Goal: Information Seeking & Learning: Understand process/instructions

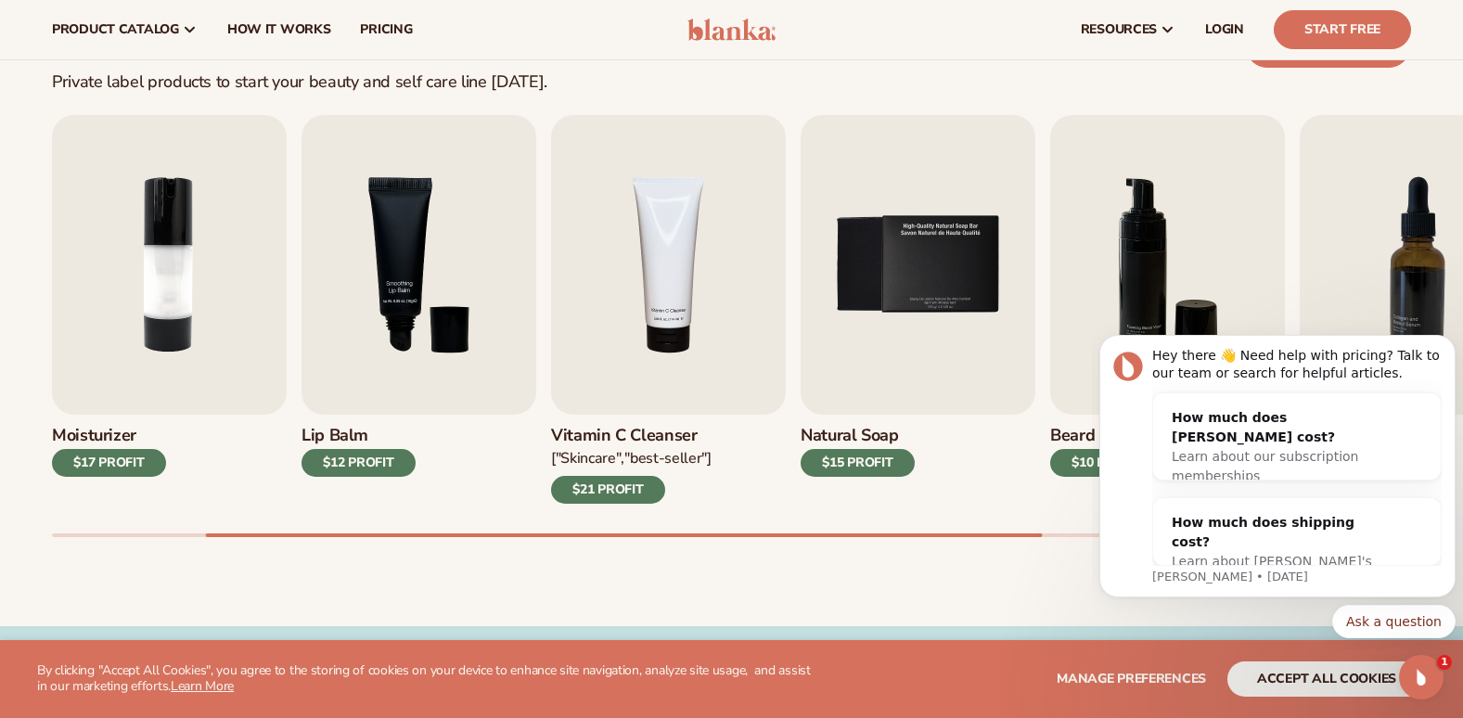
scroll to position [552, 0]
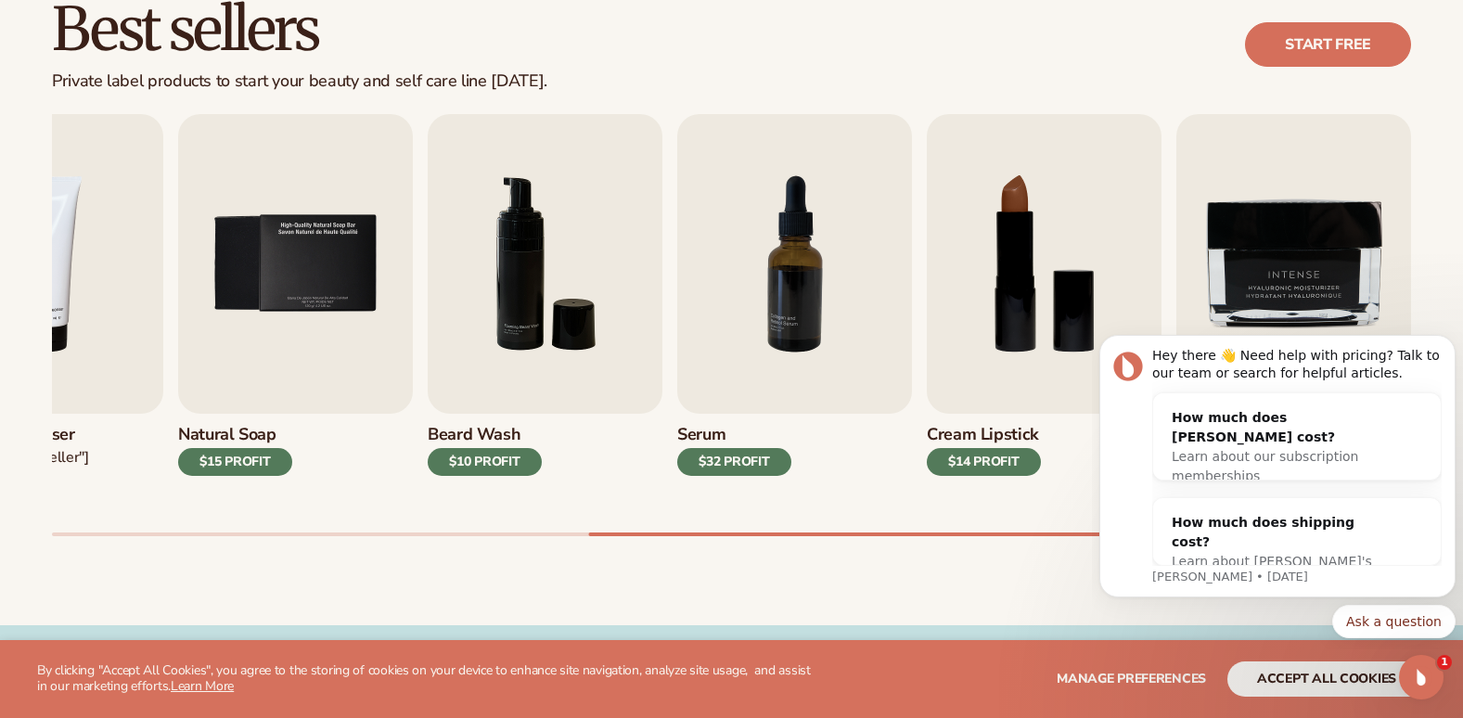
click at [996, 559] on div "Best sellers Private label products to start your beauty and self care line tod…" at bounding box center [731, 285] width 1463 height 679
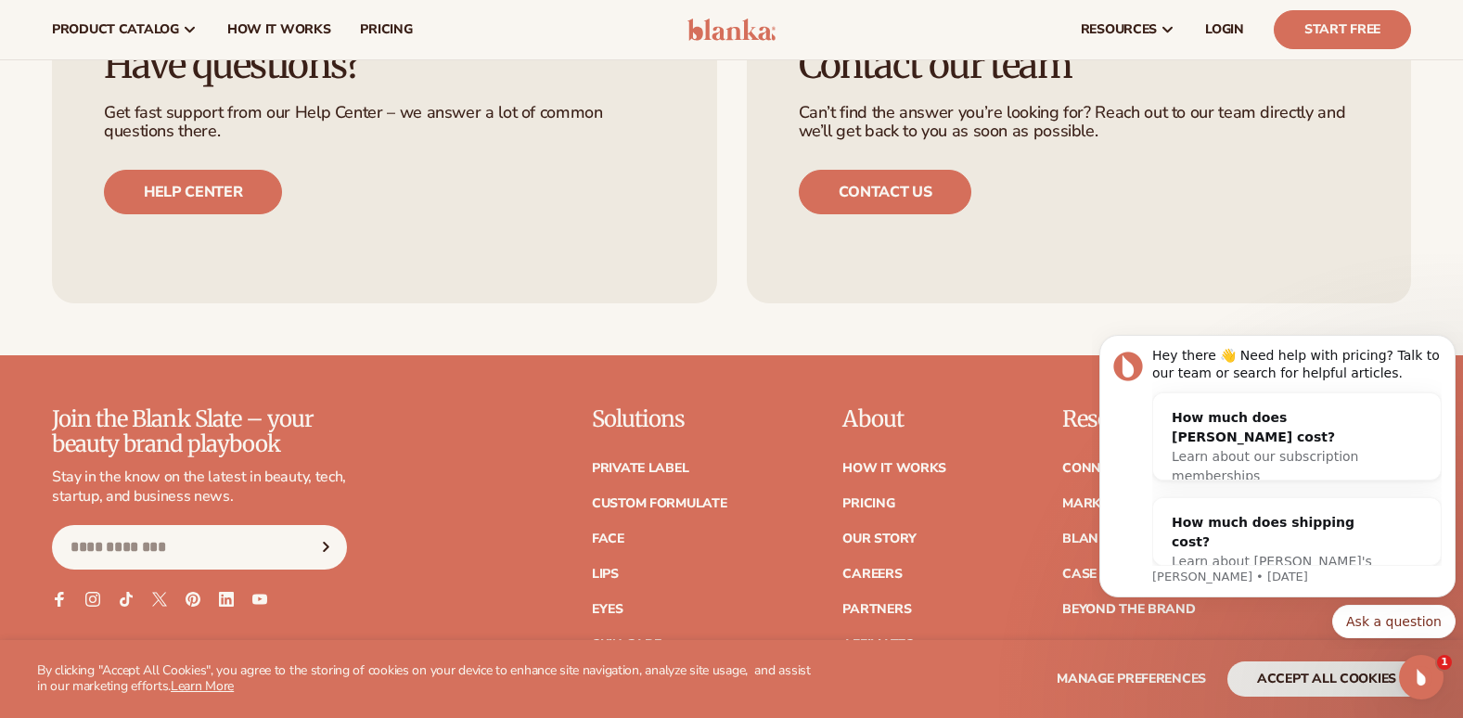
scroll to position [3097, 0]
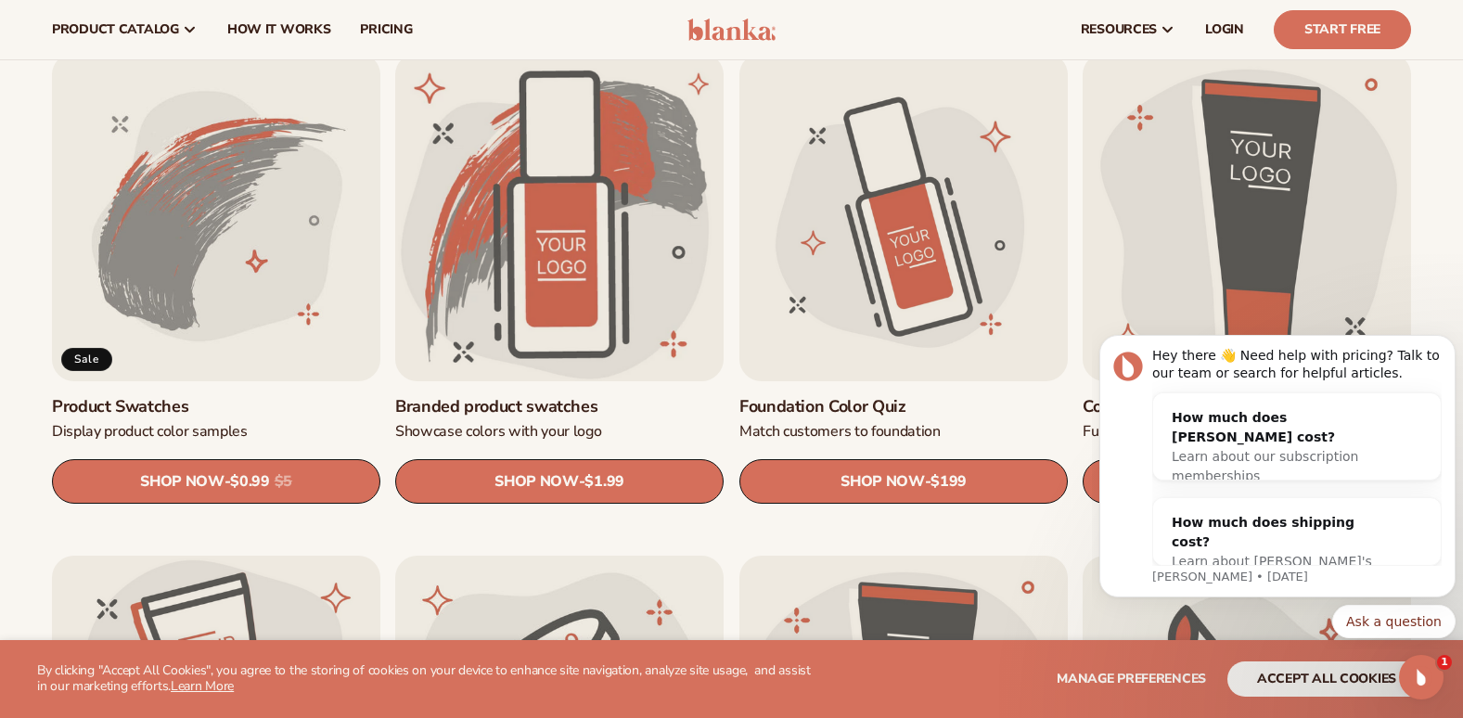
scroll to position [1105, 0]
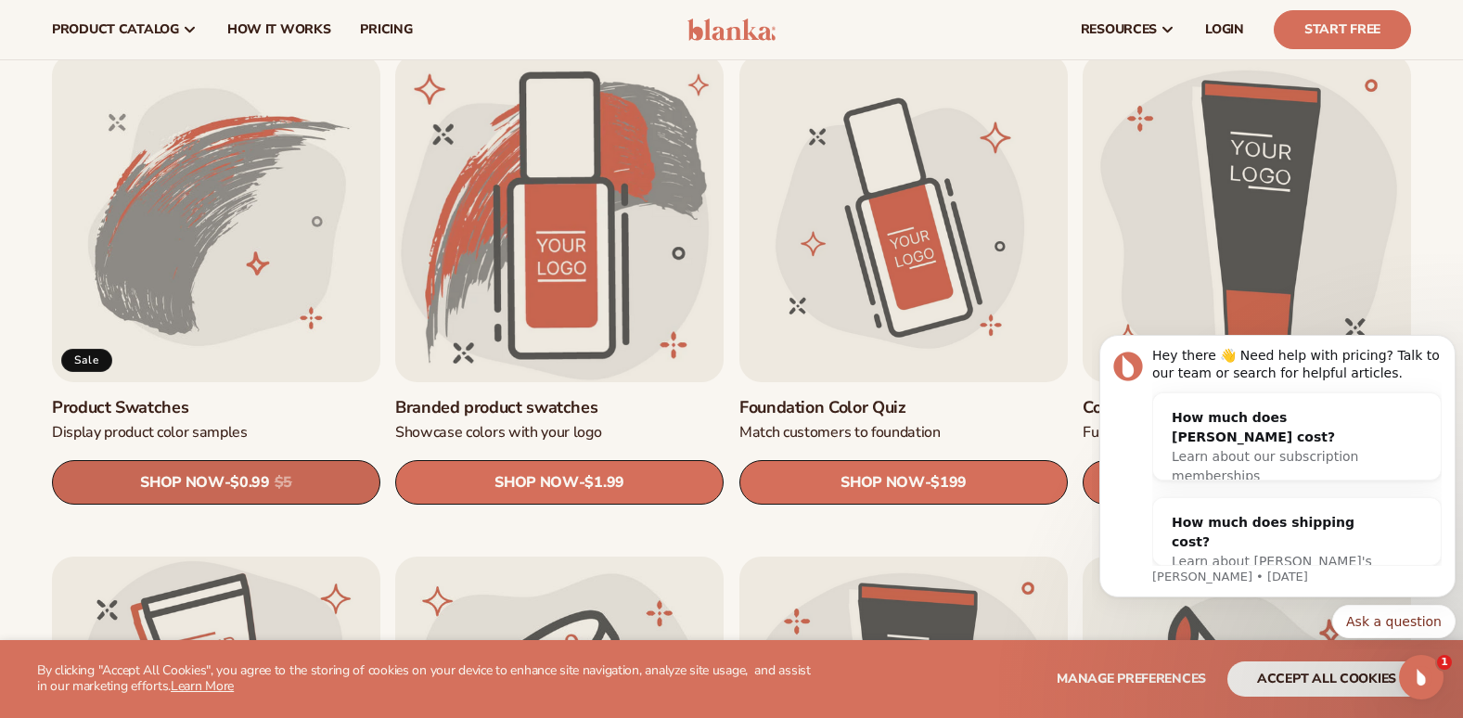
click at [292, 482] on s "$5" at bounding box center [284, 483] width 18 height 18
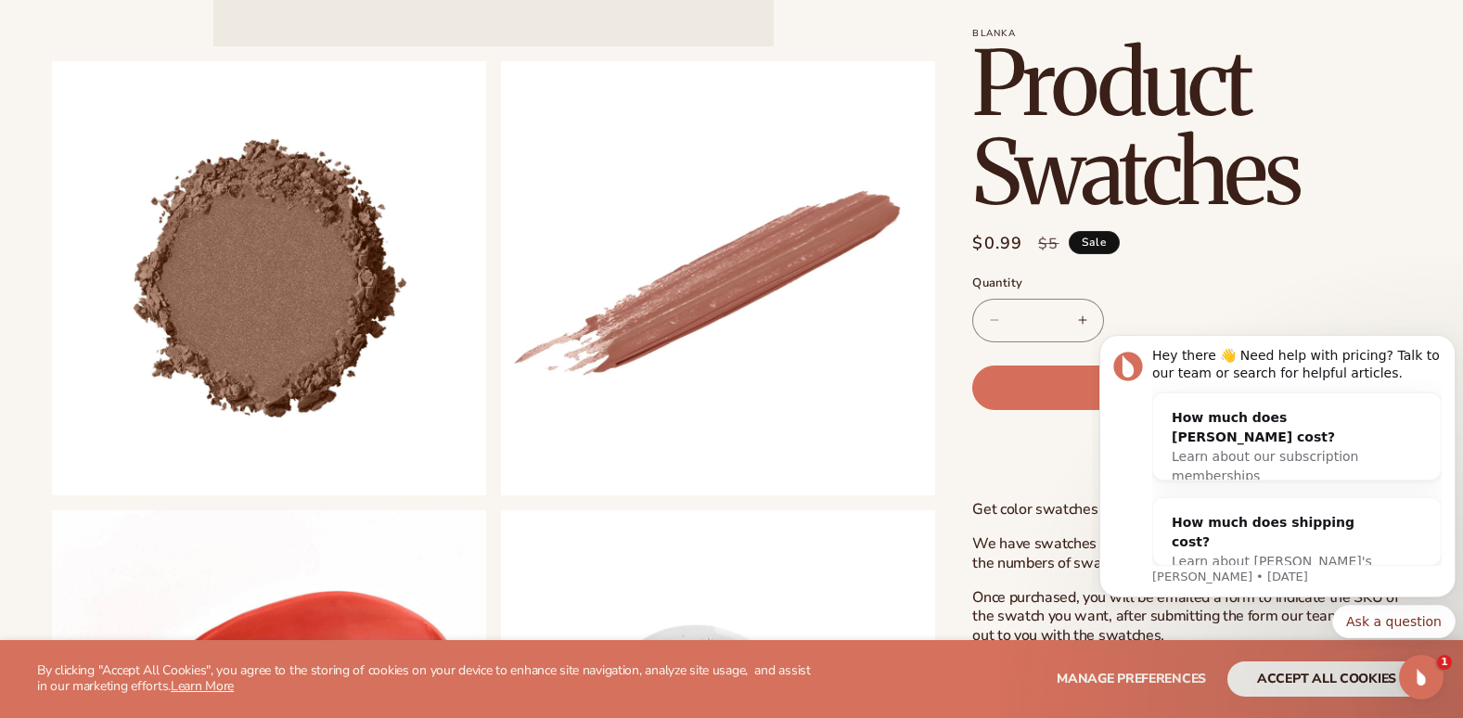
scroll to position [657, 0]
click at [1445, 341] on icon "Dismiss notification" at bounding box center [1450, 340] width 10 height 10
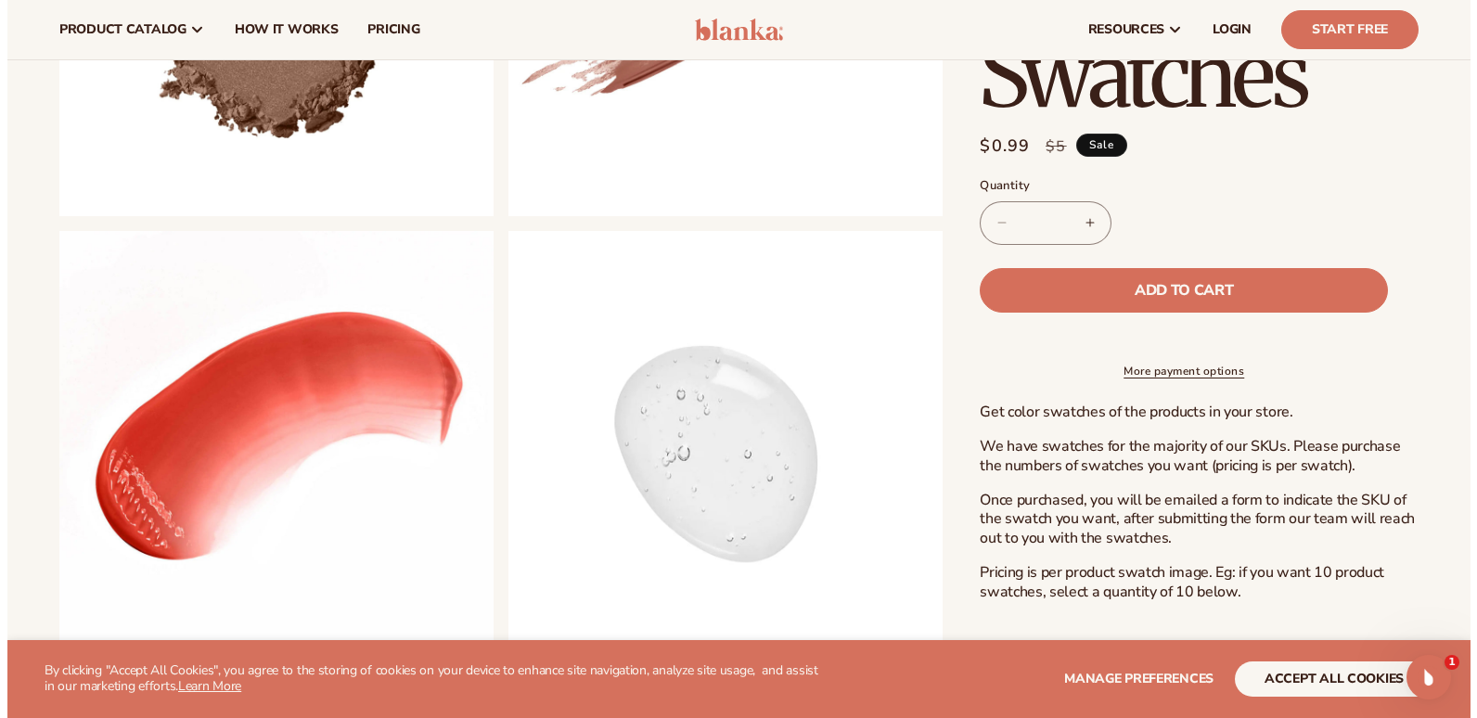
scroll to position [768, 0]
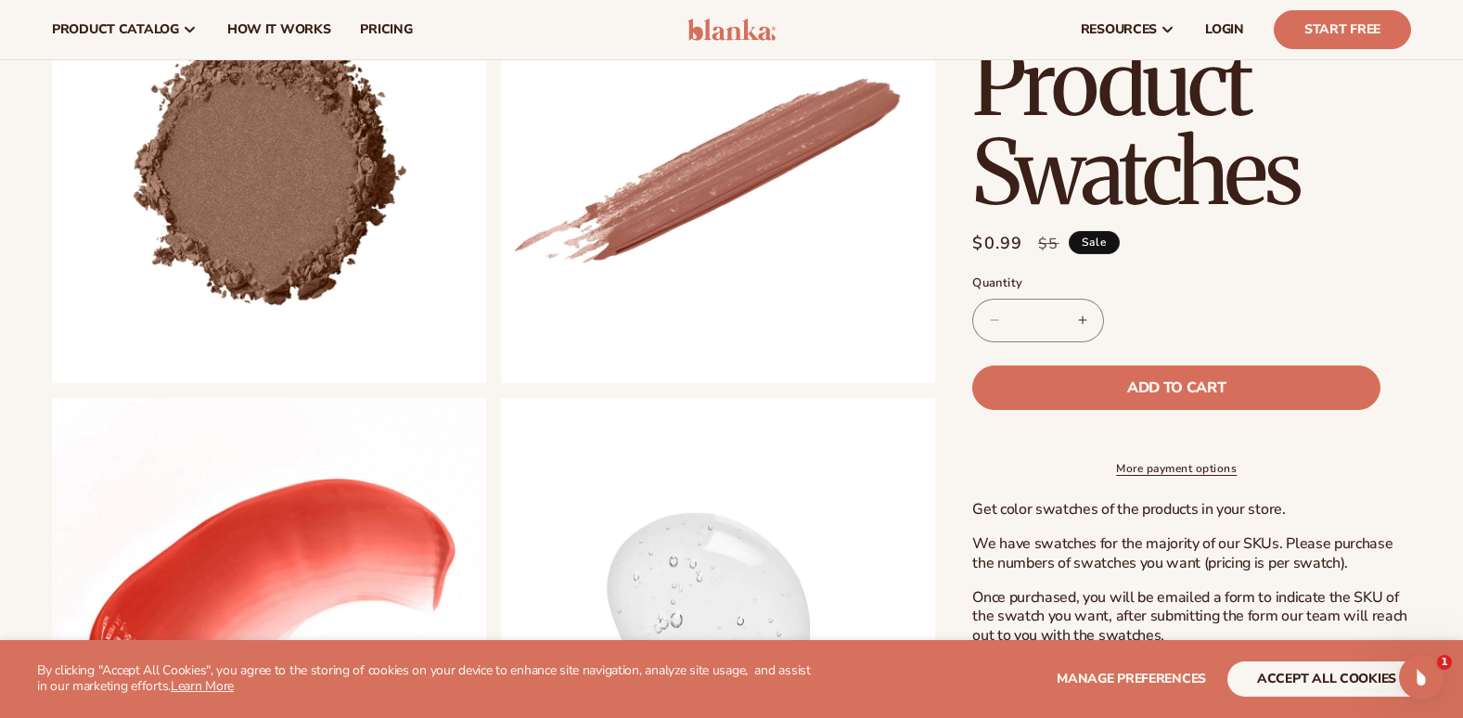
click at [52, 383] on button "Open media 2 in modal" at bounding box center [52, 383] width 0 height 0
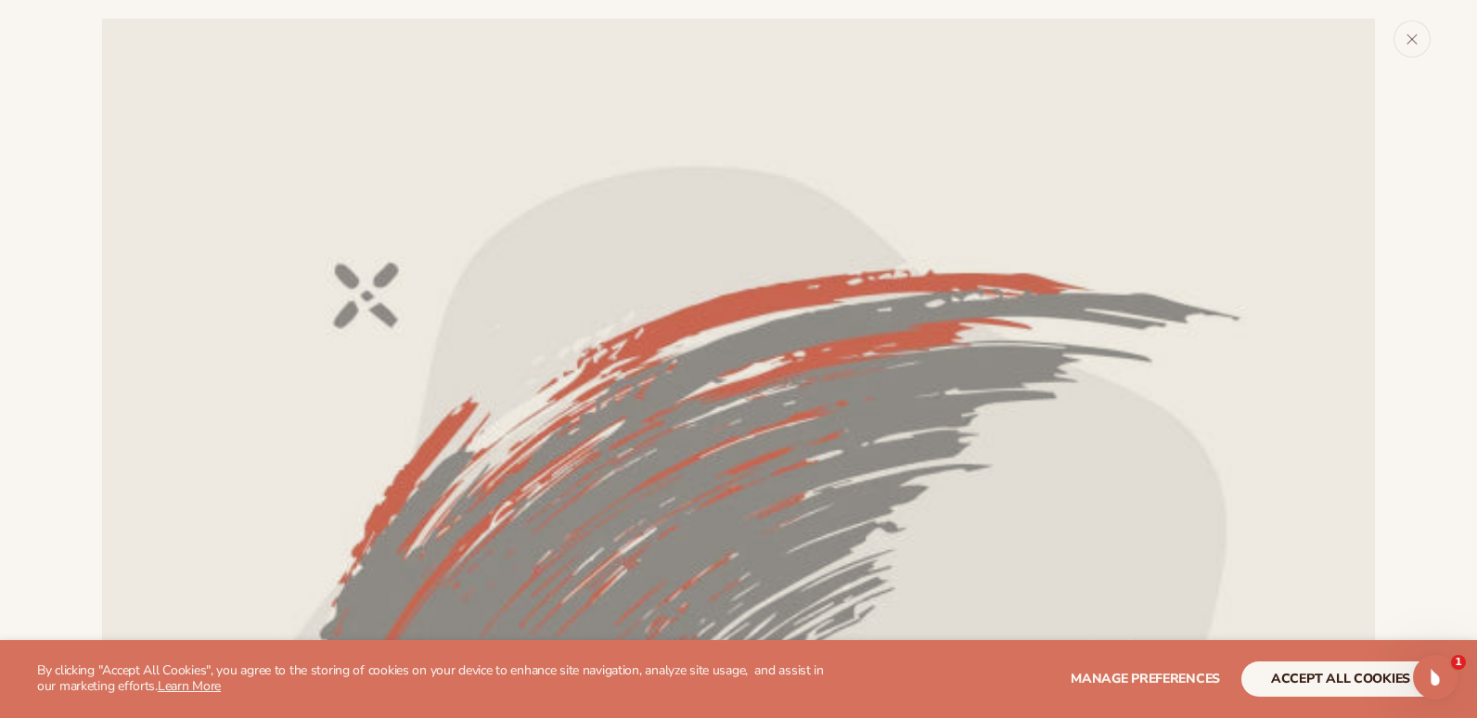
scroll to position [1291, 0]
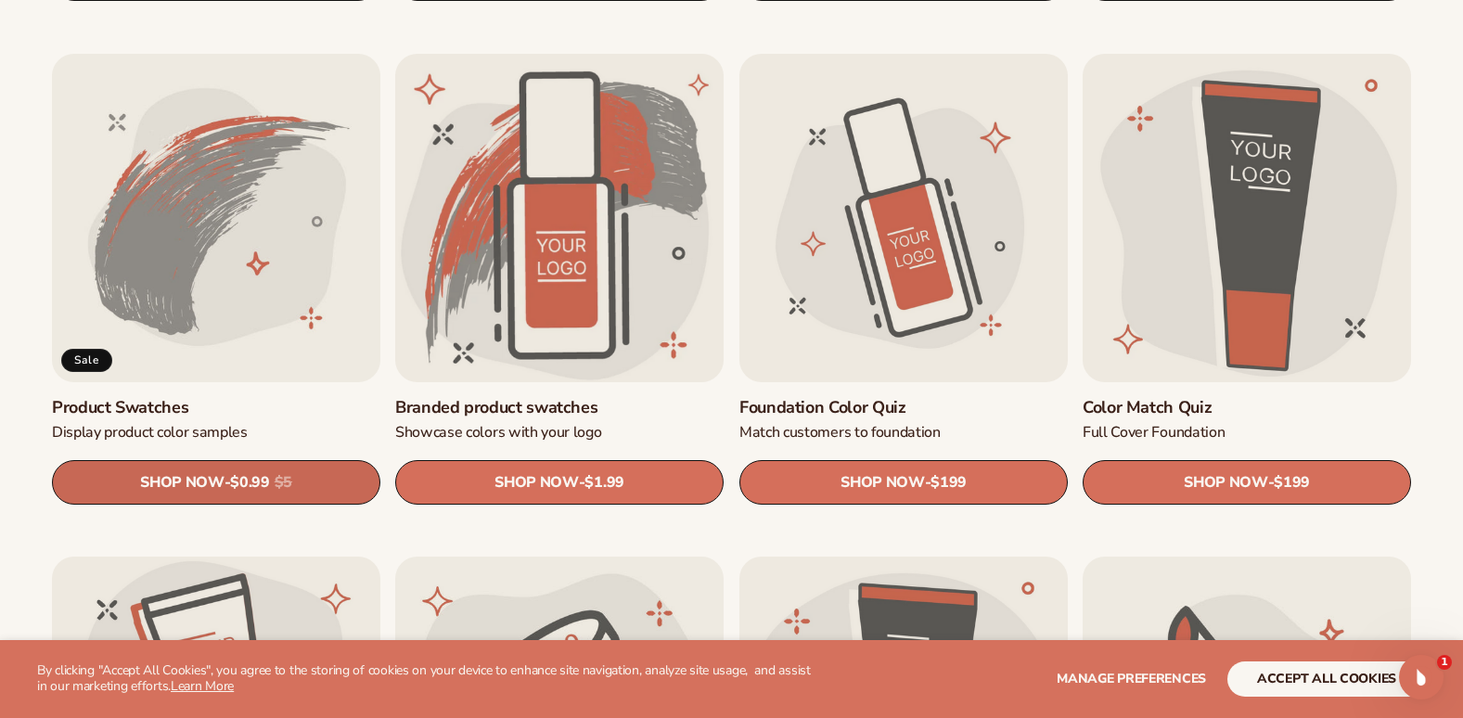
click at [256, 486] on span "$0.99" at bounding box center [249, 483] width 39 height 18
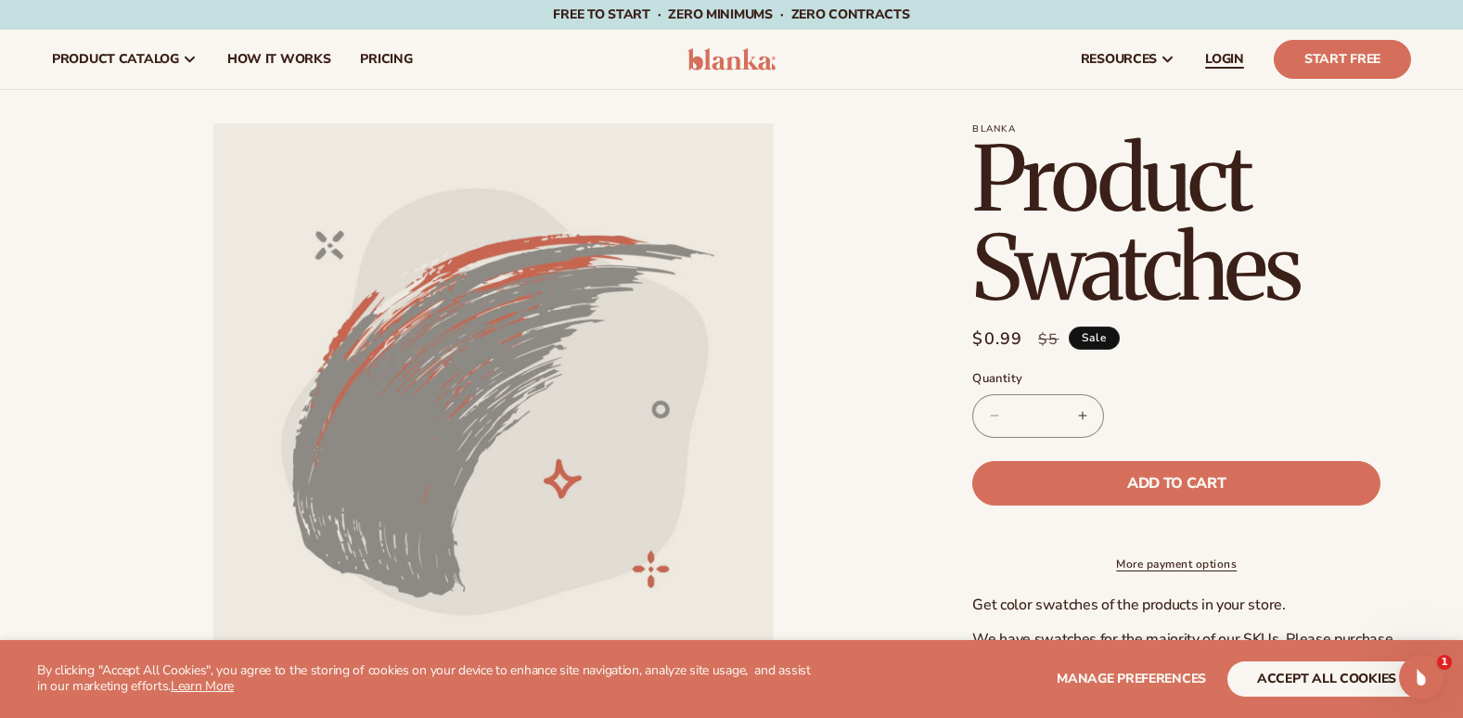
drag, startPoint x: 951, startPoint y: 264, endPoint x: 1226, endPoint y: 66, distance: 338.9
click at [1226, 66] on span "LOGIN" at bounding box center [1224, 59] width 39 height 15
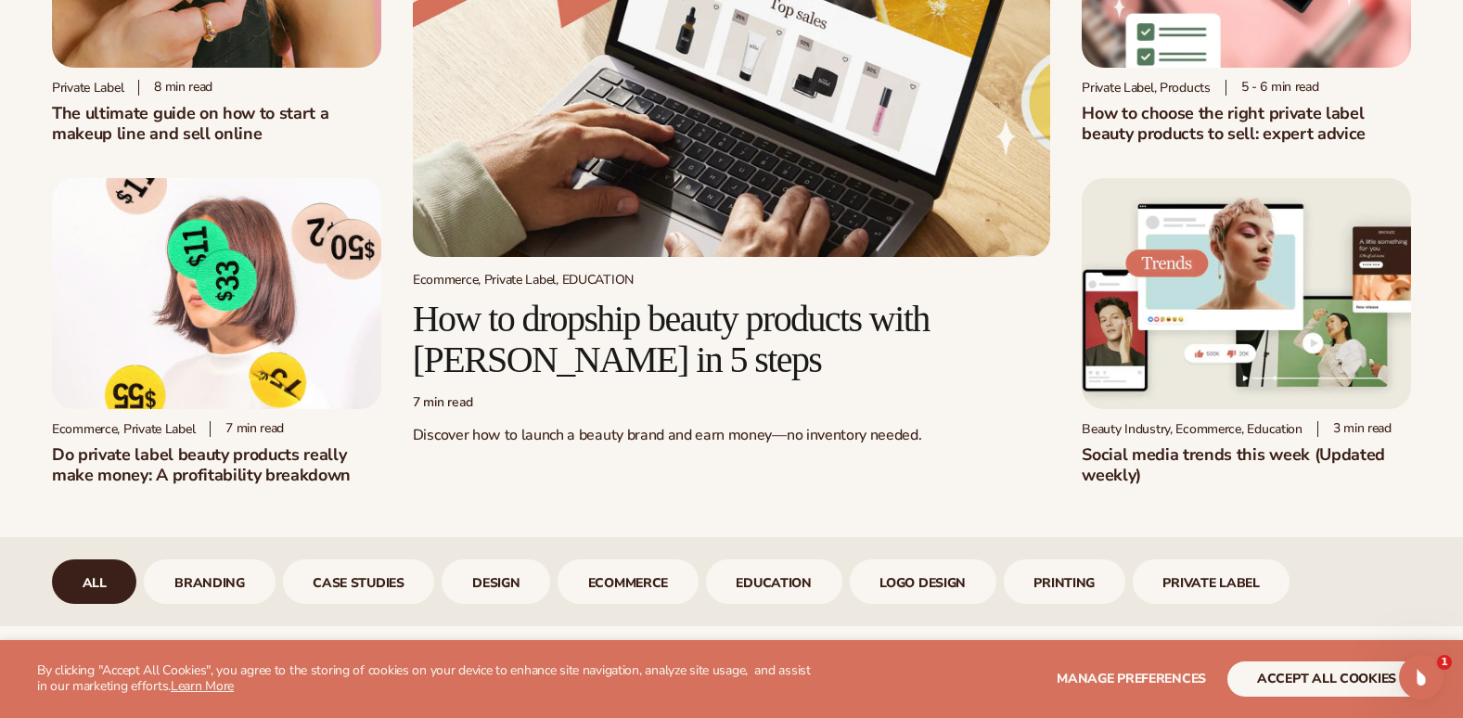
scroll to position [276, 0]
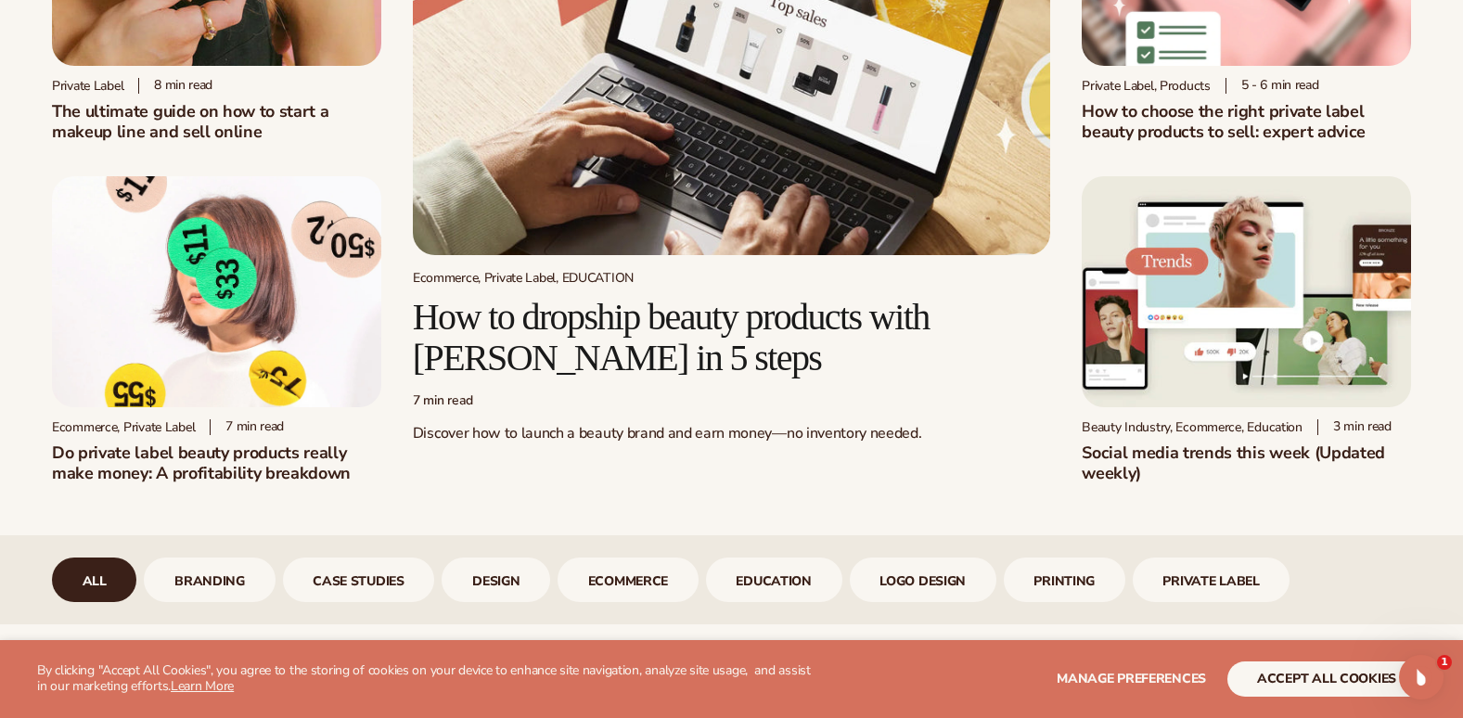
click at [752, 421] on h2 "Discover how to launch a beauty brand and earn money—no inventory needed." at bounding box center [731, 433] width 637 height 49
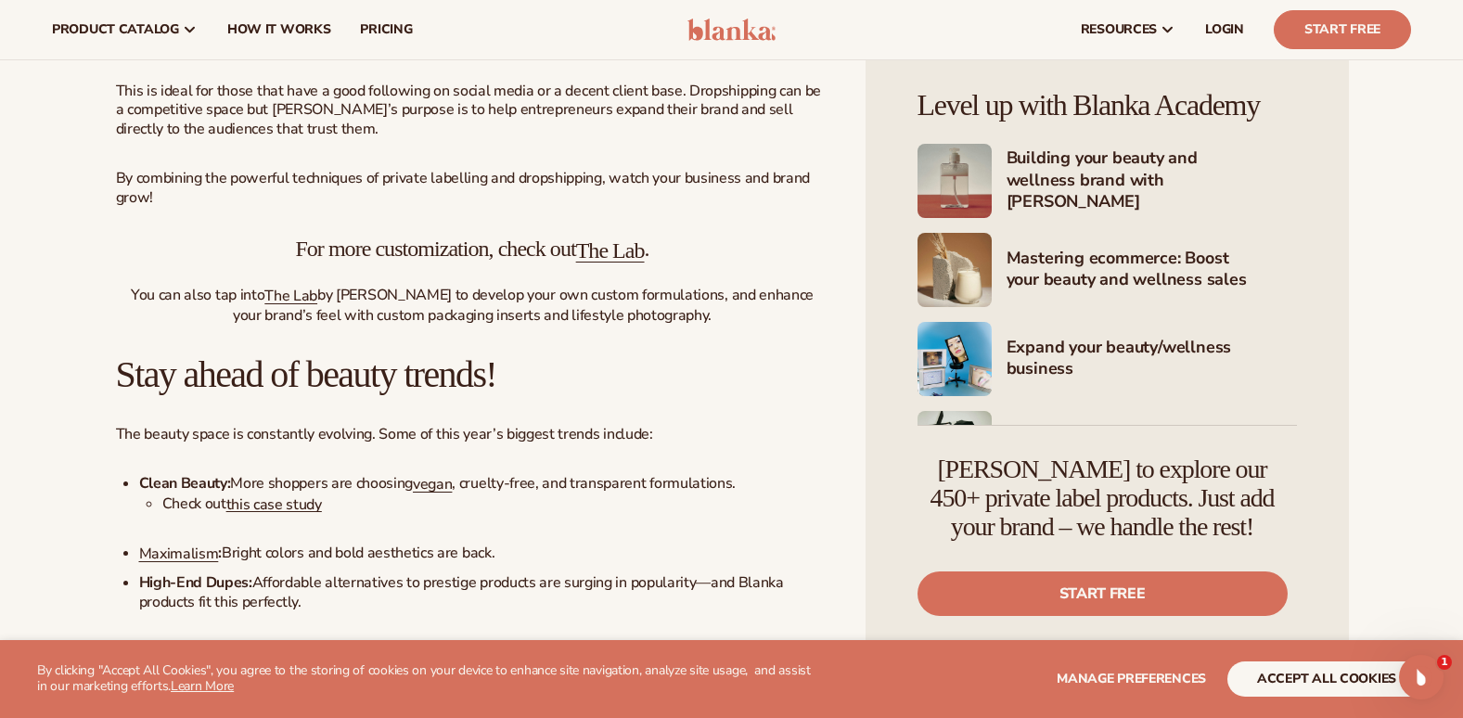
scroll to position [5563, 0]
click at [635, 264] on link "The Lab" at bounding box center [610, 252] width 69 height 24
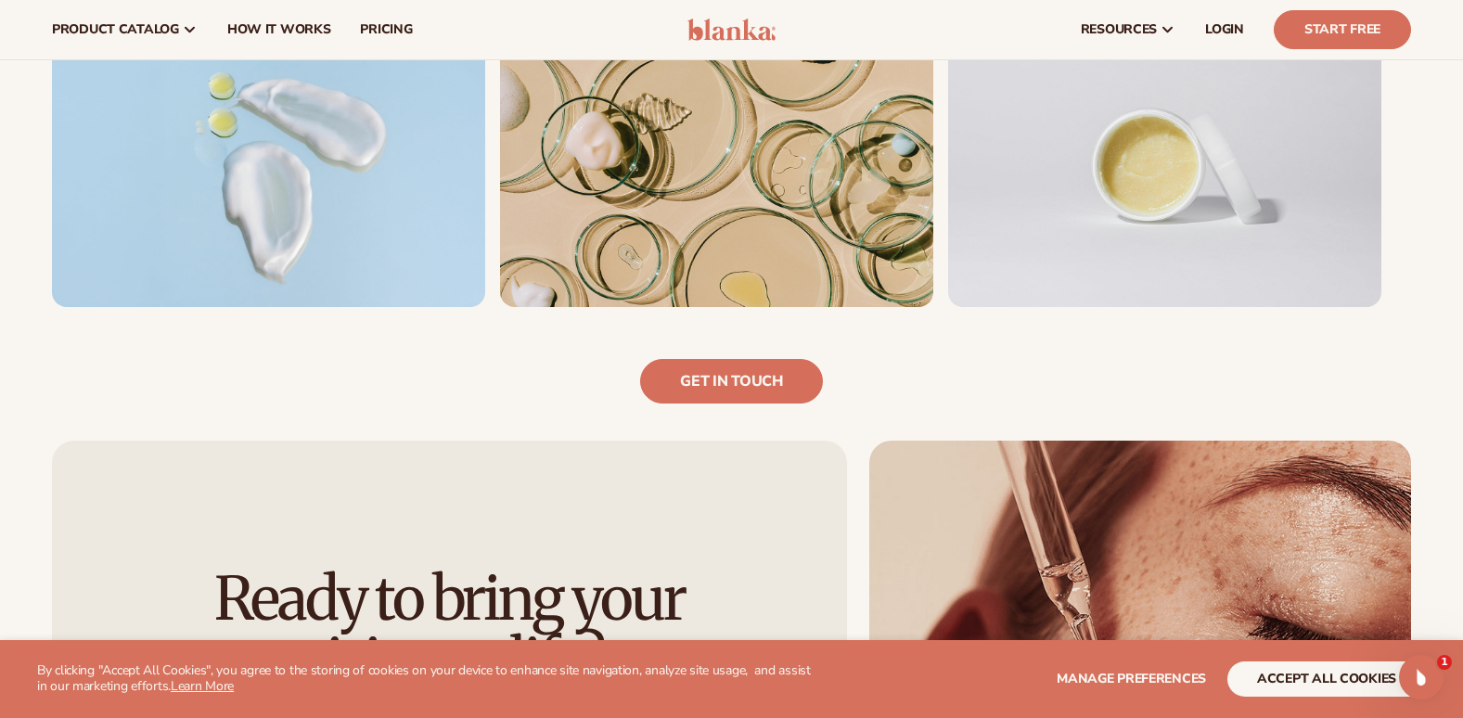
scroll to position [1303, 0]
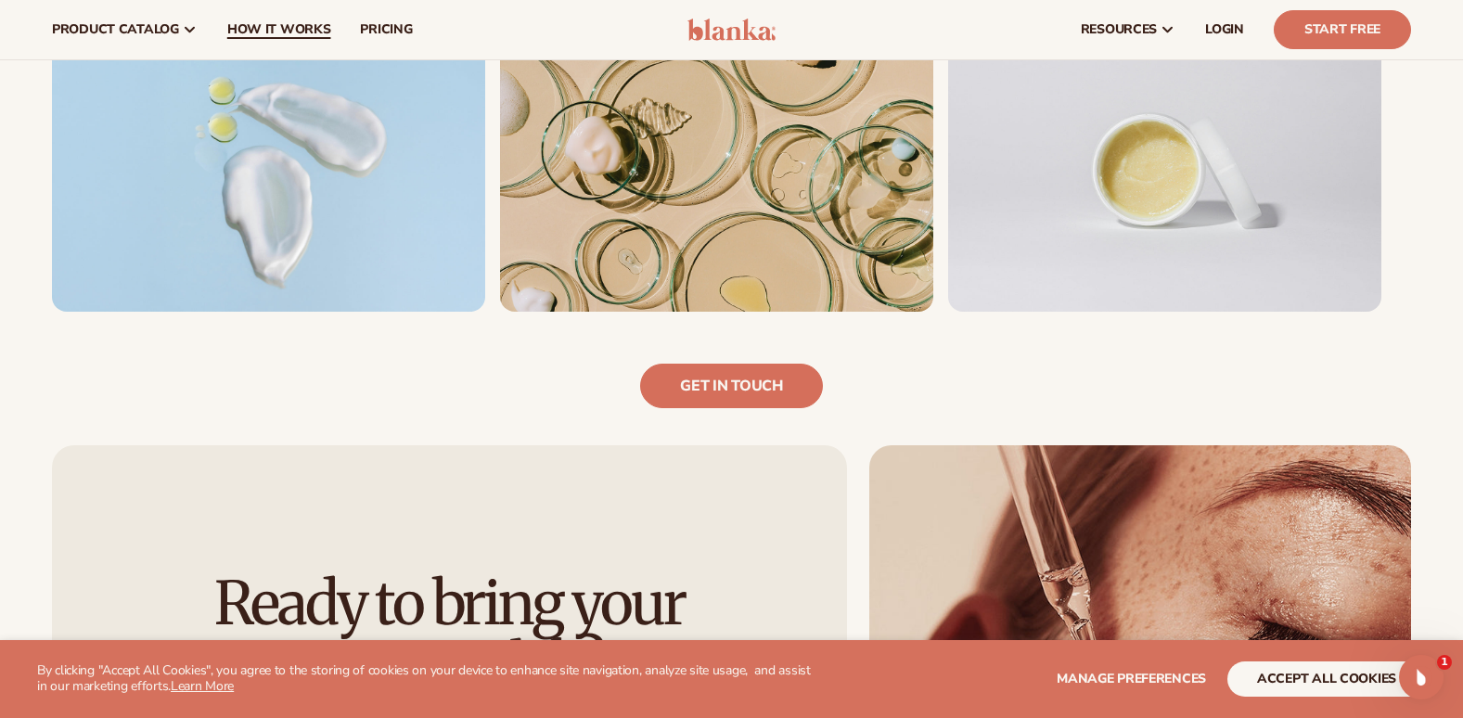
click at [257, 26] on span "How It Works" at bounding box center [279, 29] width 104 height 15
